Goal: Information Seeking & Learning: Learn about a topic

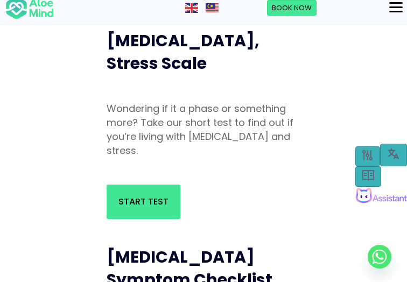
scroll to position [108, 0]
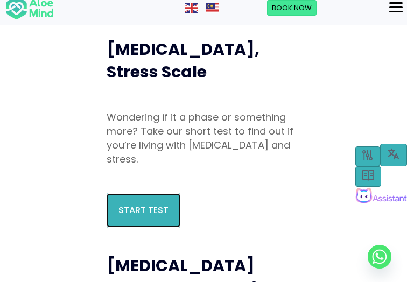
click at [107, 227] on link "Start Test" at bounding box center [144, 210] width 74 height 34
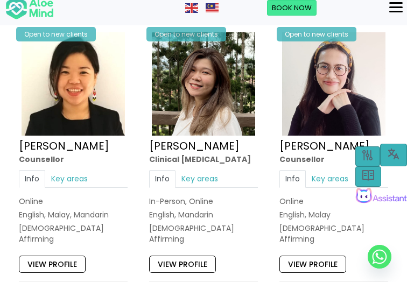
scroll to position [1837, 0]
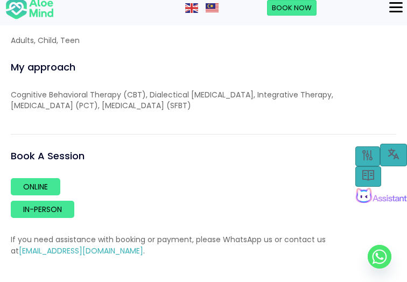
scroll to position [1455, 0]
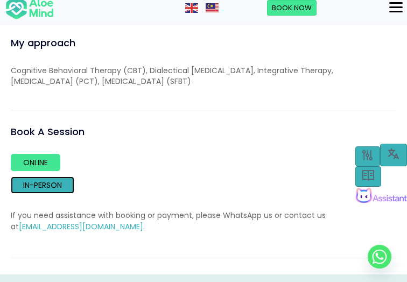
click at [74, 194] on link "In-person" at bounding box center [43, 185] width 64 height 17
